Goal: Task Accomplishment & Management: Manage account settings

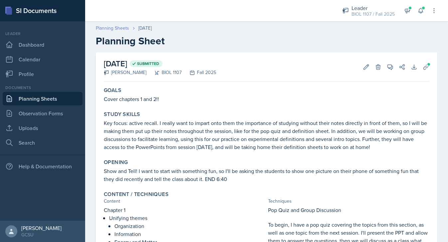
click at [118, 31] on link "Planning Sheets" at bounding box center [112, 28] width 33 height 7
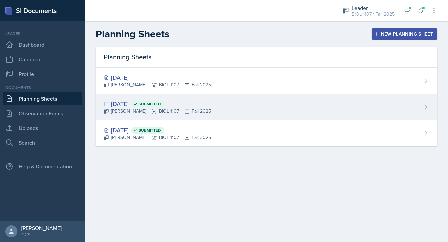
click at [210, 107] on div "[DATE] Submitted [PERSON_NAME] BIOL 1107 Fall 2025" at bounding box center [267, 107] width 342 height 26
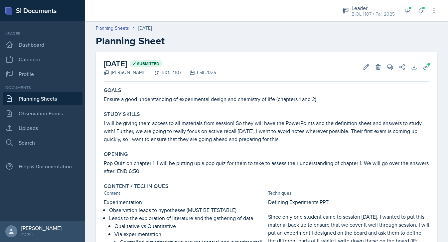
click at [46, 98] on link "Planning Sheets" at bounding box center [43, 98] width 80 height 13
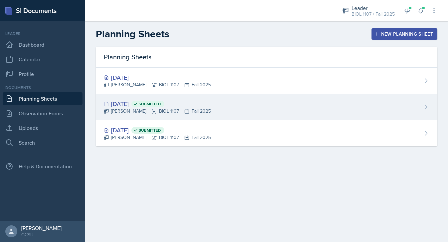
click at [288, 110] on div "[DATE] Submitted [PERSON_NAME] BIOL 1107 Fall 2025" at bounding box center [267, 107] width 342 height 26
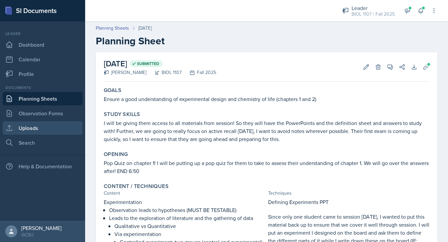
click at [52, 126] on link "Uploads" at bounding box center [43, 127] width 80 height 13
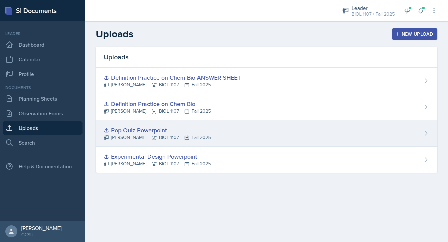
click at [420, 135] on div "Pop Quiz Powerpoint [PERSON_NAME] BIOL 1107 Fall 2025" at bounding box center [267, 133] width 342 height 26
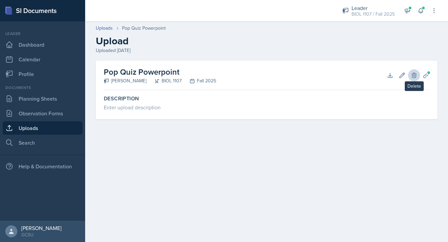
click at [413, 78] on icon at bounding box center [414, 75] width 4 height 5
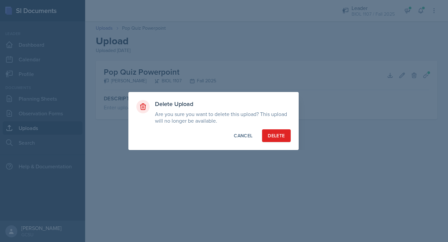
click at [273, 142] on div "Delete Upload Are you sure you want to delete this upload? This upload will no …" at bounding box center [213, 121] width 170 height 58
click at [273, 137] on div "Delete" at bounding box center [276, 135] width 17 height 7
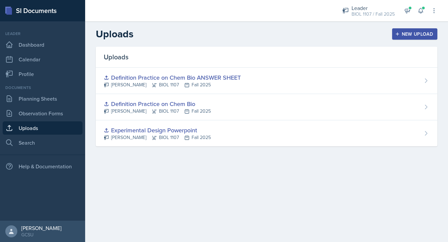
click at [403, 28] on div "Uploads New Upload" at bounding box center [266, 34] width 363 height 12
click at [404, 33] on div "New Upload" at bounding box center [415, 33] width 37 height 5
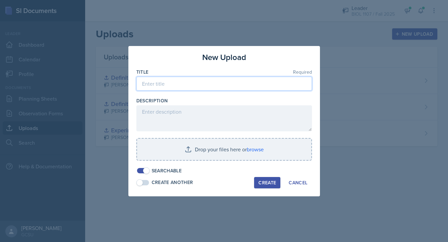
click at [181, 86] on input at bounding box center [224, 84] width 176 height 14
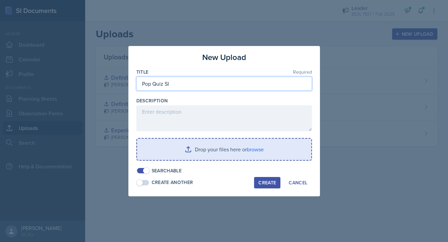
type input "Pop Quiz SI"
click at [177, 148] on input "file" at bounding box center [224, 148] width 174 height 21
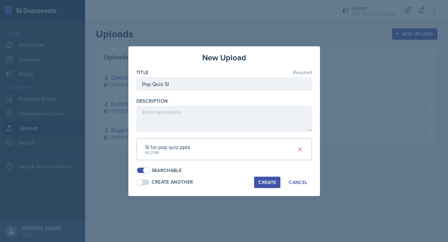
click at [270, 179] on div "Create" at bounding box center [268, 181] width 18 height 5
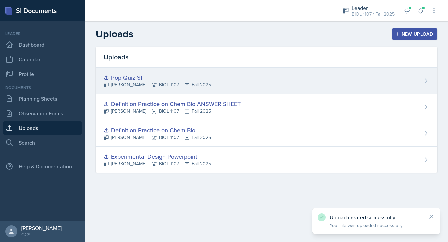
click at [233, 78] on div "Pop Quiz SI [PERSON_NAME] BIOL 1107 Fall 2025" at bounding box center [267, 81] width 342 height 26
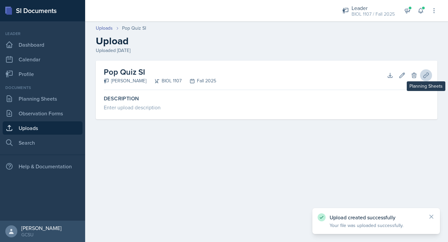
click at [426, 77] on icon at bounding box center [426, 75] width 7 height 7
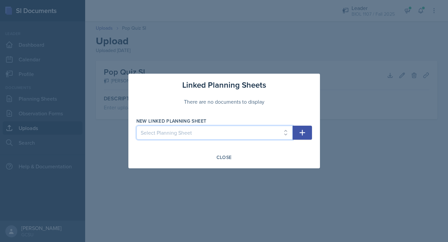
select select "23361d28-342e-4e94-8d8a-2a3d3dd39cb9"
click at [301, 130] on icon "button" at bounding box center [302, 132] width 8 height 8
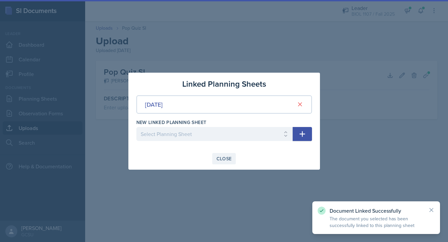
click at [225, 156] on div "Close" at bounding box center [224, 158] width 15 height 5
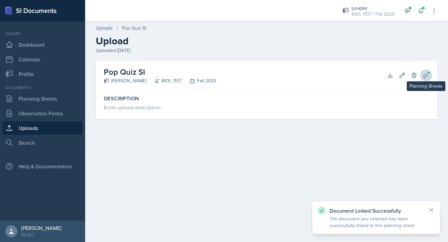
click at [428, 77] on icon at bounding box center [426, 75] width 7 height 7
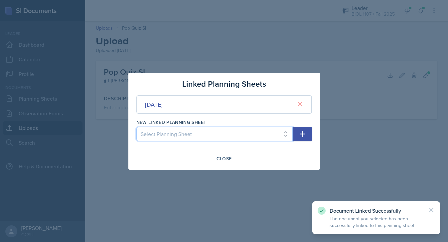
select select "9f9ed391-9dfd-4678-8e36-3cd507f75df9"
click at [302, 132] on icon "button" at bounding box center [302, 134] width 6 height 6
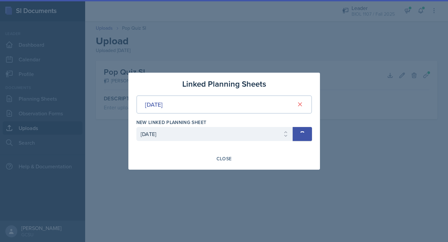
select select
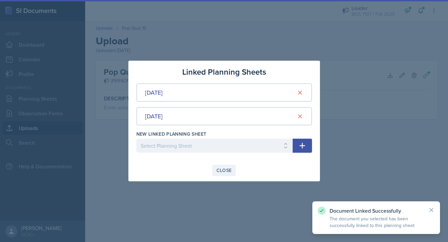
click at [223, 172] on div "Close" at bounding box center [224, 169] width 15 height 5
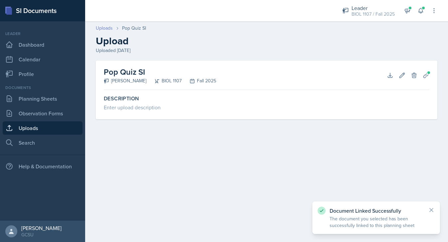
click at [103, 25] on link "Uploads" at bounding box center [104, 28] width 17 height 7
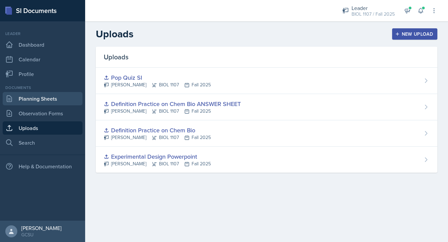
click at [52, 100] on link "Planning Sheets" at bounding box center [43, 98] width 80 height 13
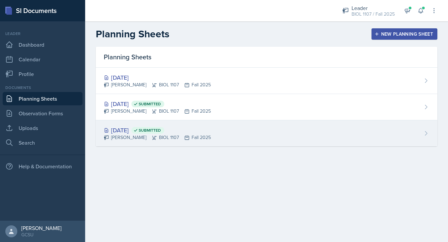
click at [207, 138] on div "[DATE] Submitted [PERSON_NAME] BIOL 1107 Fall 2025" at bounding box center [267, 133] width 342 height 26
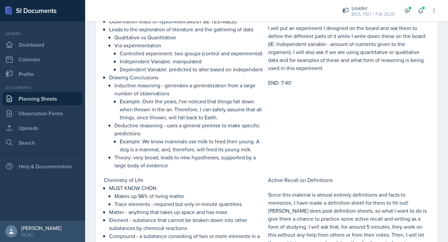
scroll to position [635, 0]
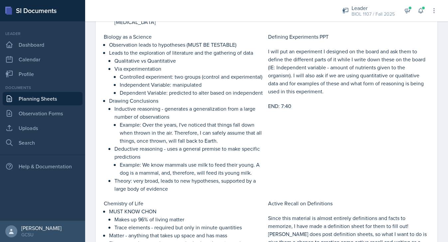
click at [52, 100] on link "Planning Sheets" at bounding box center [43, 98] width 80 height 13
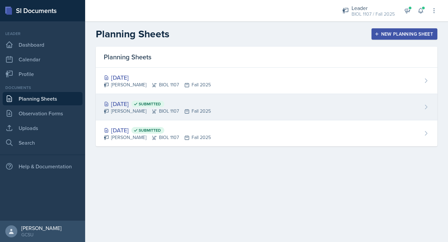
click at [227, 98] on div "[DATE] Submitted [PERSON_NAME] BIOL 1107 Fall 2025" at bounding box center [267, 107] width 342 height 26
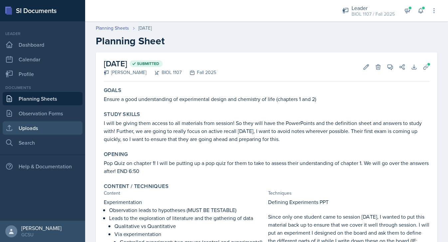
click at [45, 129] on link "Uploads" at bounding box center [43, 127] width 80 height 13
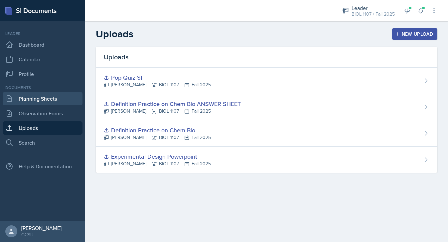
click at [57, 102] on link "Planning Sheets" at bounding box center [43, 98] width 80 height 13
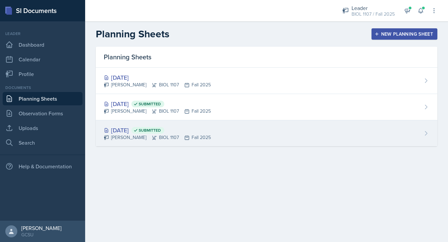
click at [215, 136] on div "[DATE] Submitted [PERSON_NAME] BIOL 1107 Fall 2025" at bounding box center [267, 133] width 342 height 26
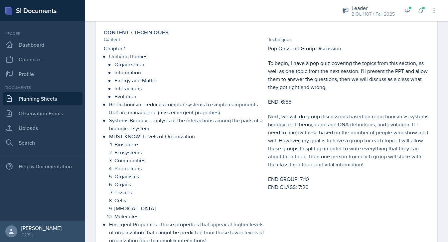
scroll to position [168, 0]
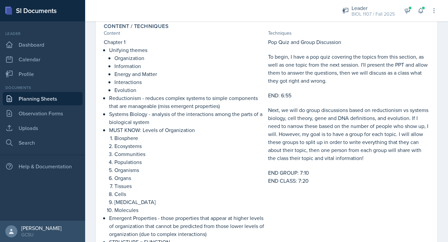
click at [38, 103] on link "Planning Sheets" at bounding box center [43, 98] width 80 height 13
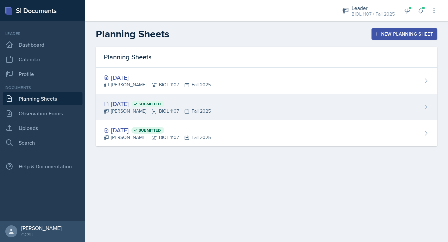
click at [218, 99] on div "[DATE] Submitted [PERSON_NAME] BIOL 1107 Fall 2025" at bounding box center [267, 107] width 342 height 26
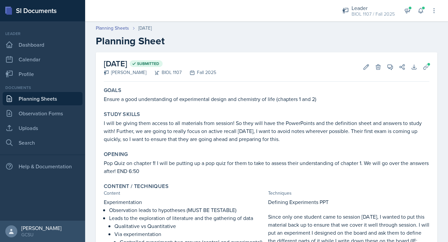
click at [72, 97] on link "Planning Sheets" at bounding box center [43, 98] width 80 height 13
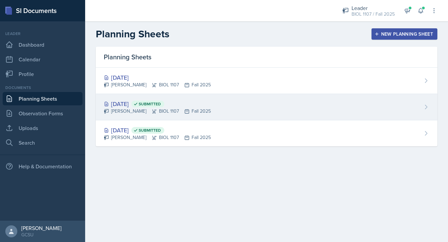
click at [229, 102] on div "[DATE] Submitted [PERSON_NAME] BIOL 1107 Fall 2025" at bounding box center [267, 107] width 342 height 26
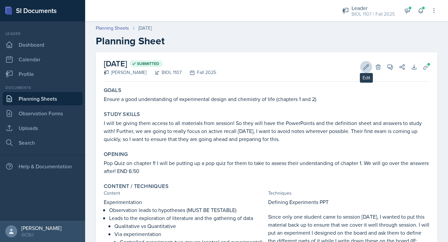
click at [364, 66] on icon at bounding box center [366, 67] width 7 height 7
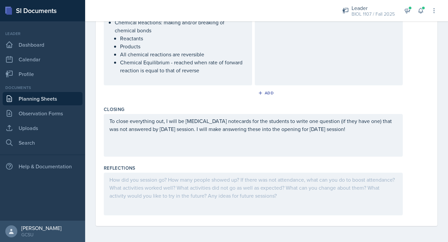
click at [254, 186] on div at bounding box center [253, 193] width 299 height 43
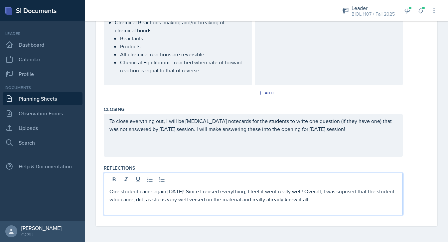
click at [344, 190] on p "One student came again [DATE]! Since I reused everything, I feel it went really…" at bounding box center [253, 195] width 288 height 16
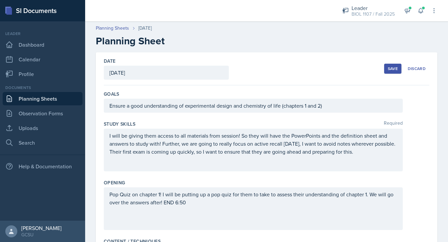
scroll to position [0, 0]
click at [393, 67] on div "Save" at bounding box center [393, 68] width 10 height 5
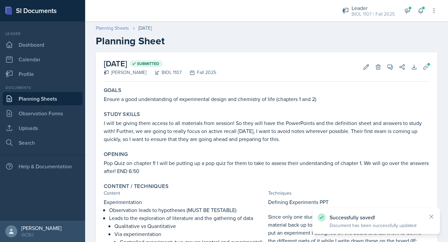
click at [113, 29] on link "Planning Sheets" at bounding box center [112, 28] width 33 height 7
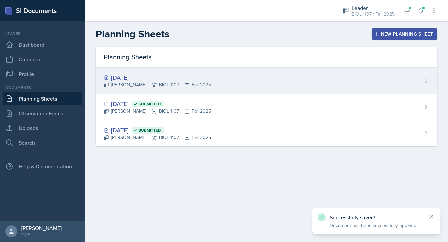
click at [230, 86] on div "[DATE] [PERSON_NAME] BIOL 1107 Fall 2025" at bounding box center [267, 81] width 342 height 26
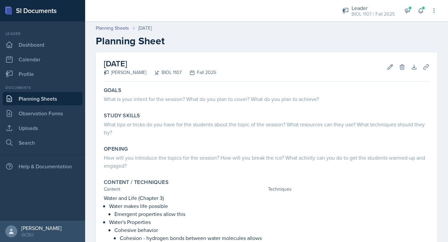
click at [54, 98] on link "Planning Sheets" at bounding box center [43, 98] width 80 height 13
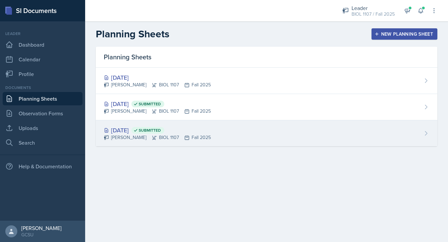
click at [221, 132] on div "[DATE] Submitted [PERSON_NAME] BIOL 1107 Fall 2025" at bounding box center [267, 133] width 342 height 26
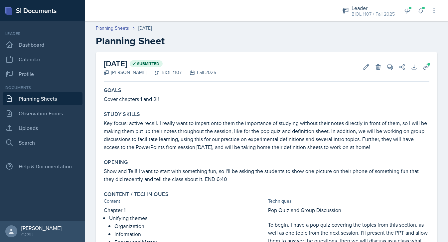
click at [34, 101] on link "Planning Sheets" at bounding box center [43, 98] width 80 height 13
